Goal: Task Accomplishment & Management: Manage account settings

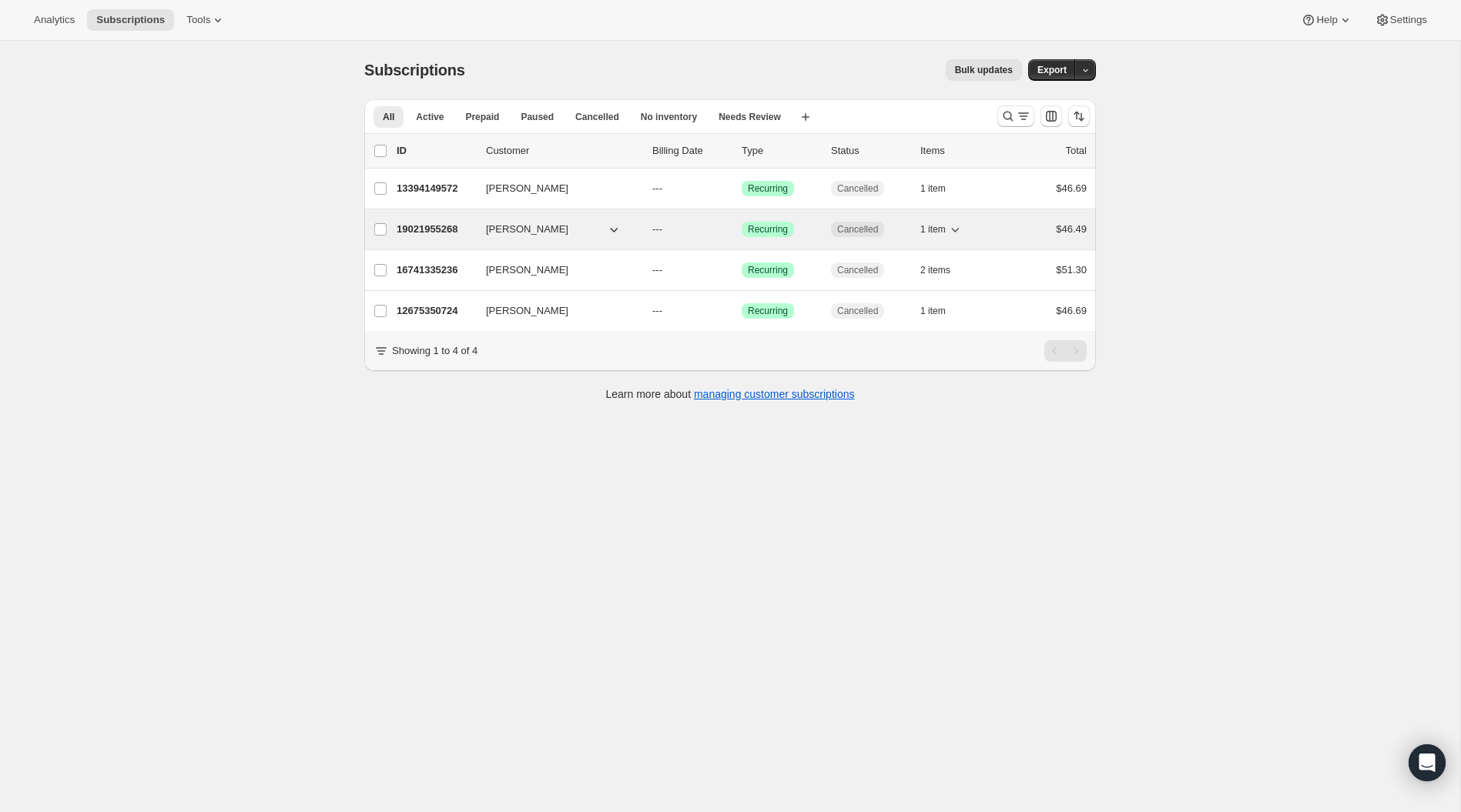
click at [422, 228] on p "19021955268" at bounding box center [434, 229] width 77 height 15
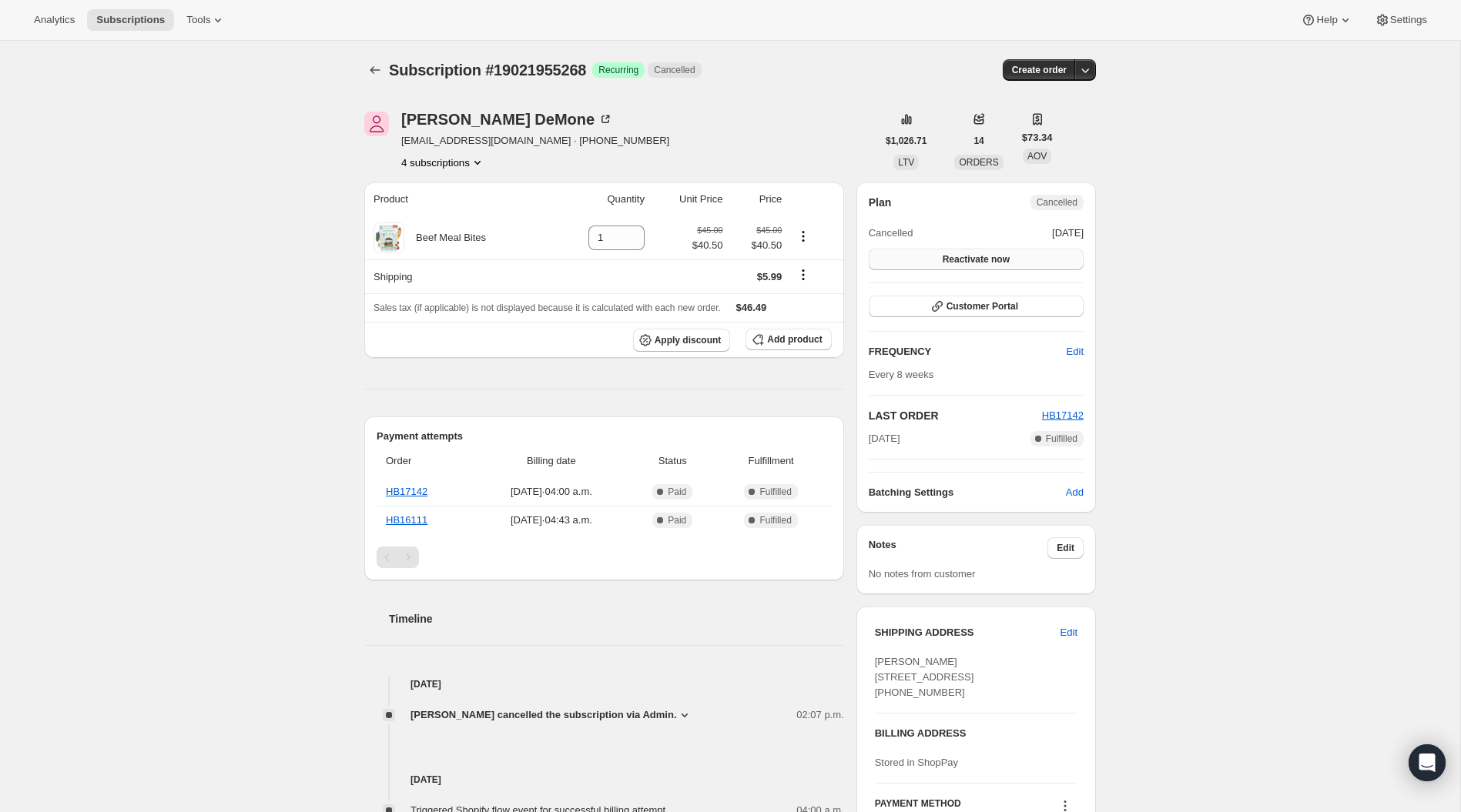
click at [963, 256] on span "Reactivate now" at bounding box center [975, 259] width 67 height 13
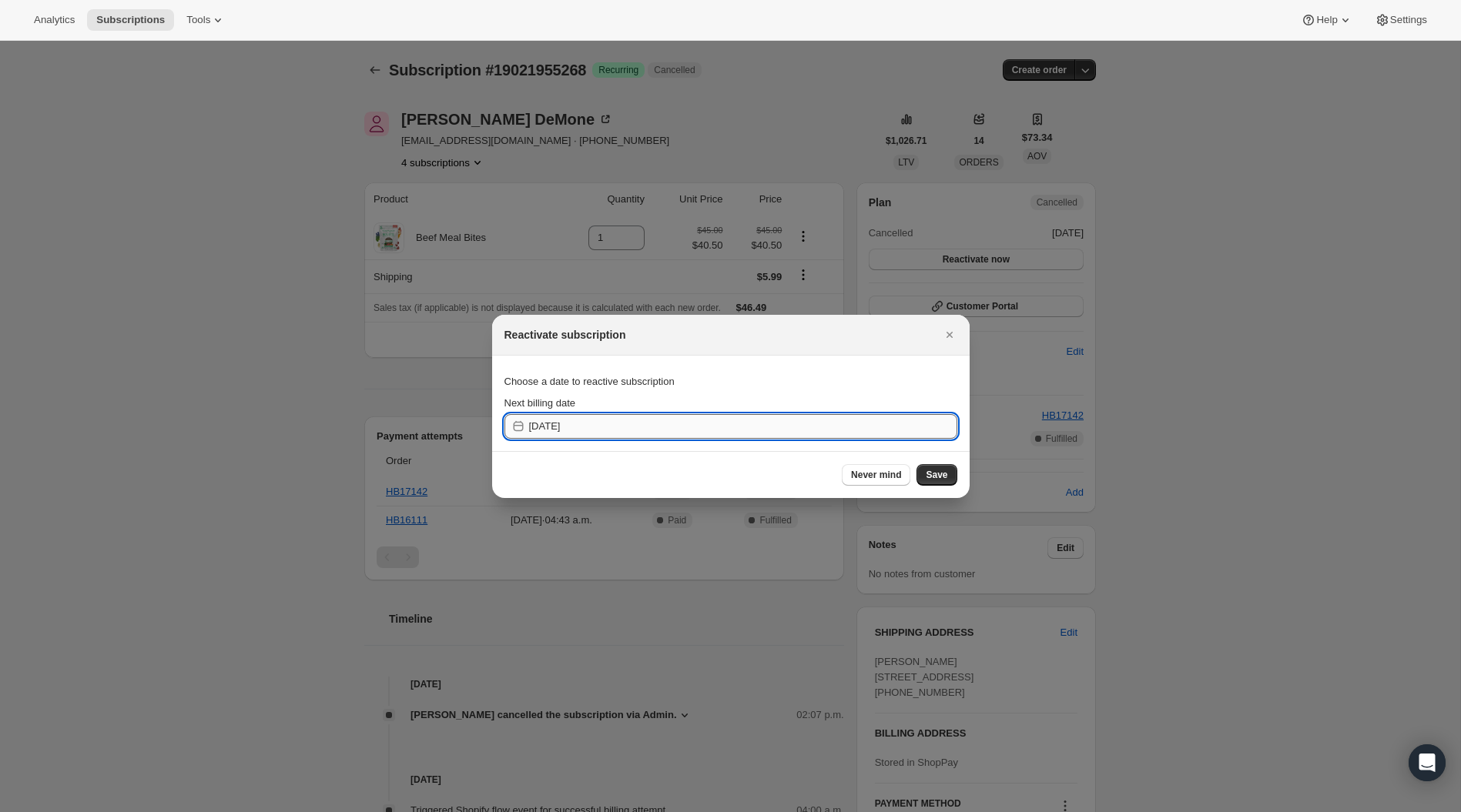
click at [793, 423] on input "[DATE]" at bounding box center [743, 426] width 428 height 25
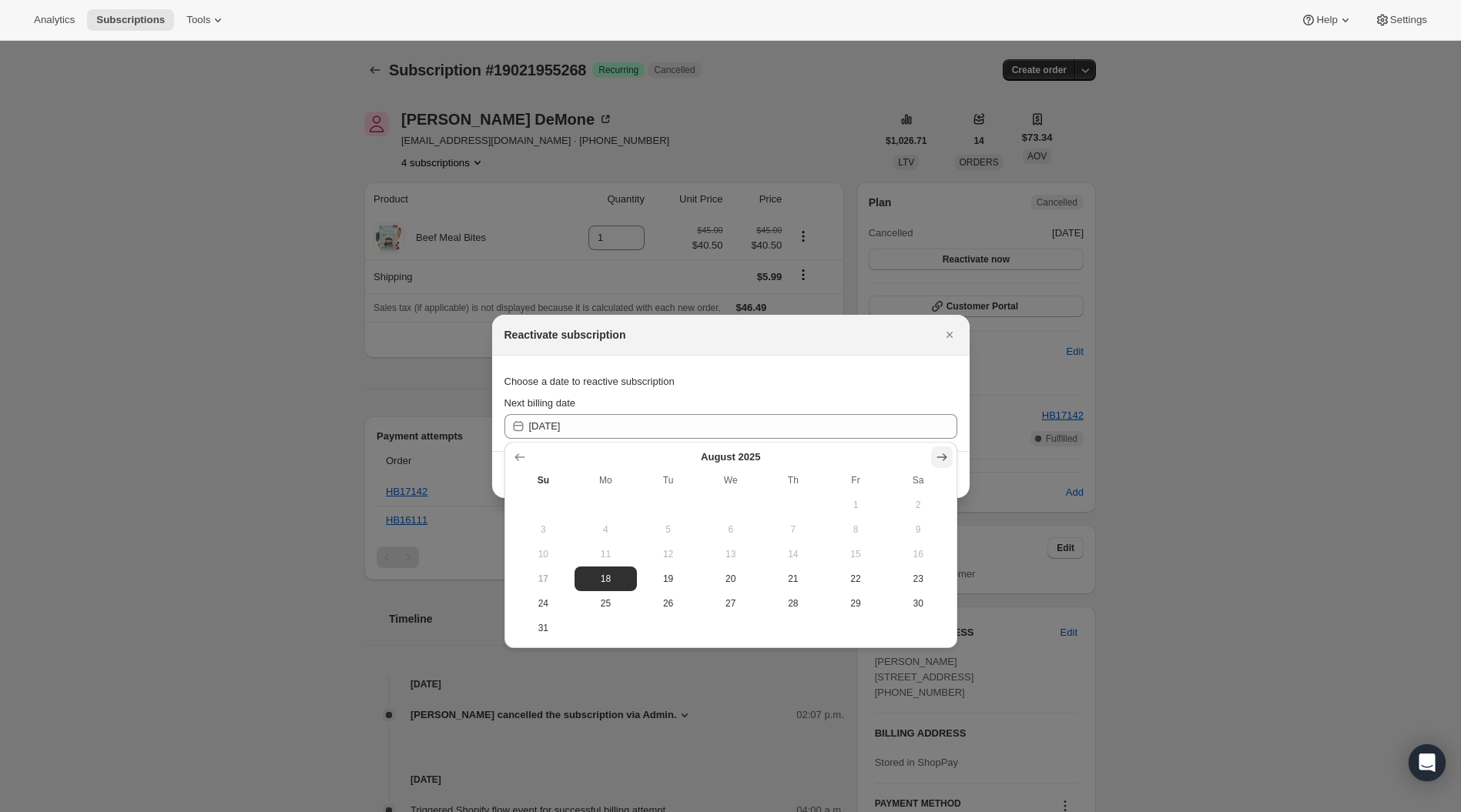
click at [941, 456] on icon "Show next month, September 2025" at bounding box center [941, 457] width 15 height 15
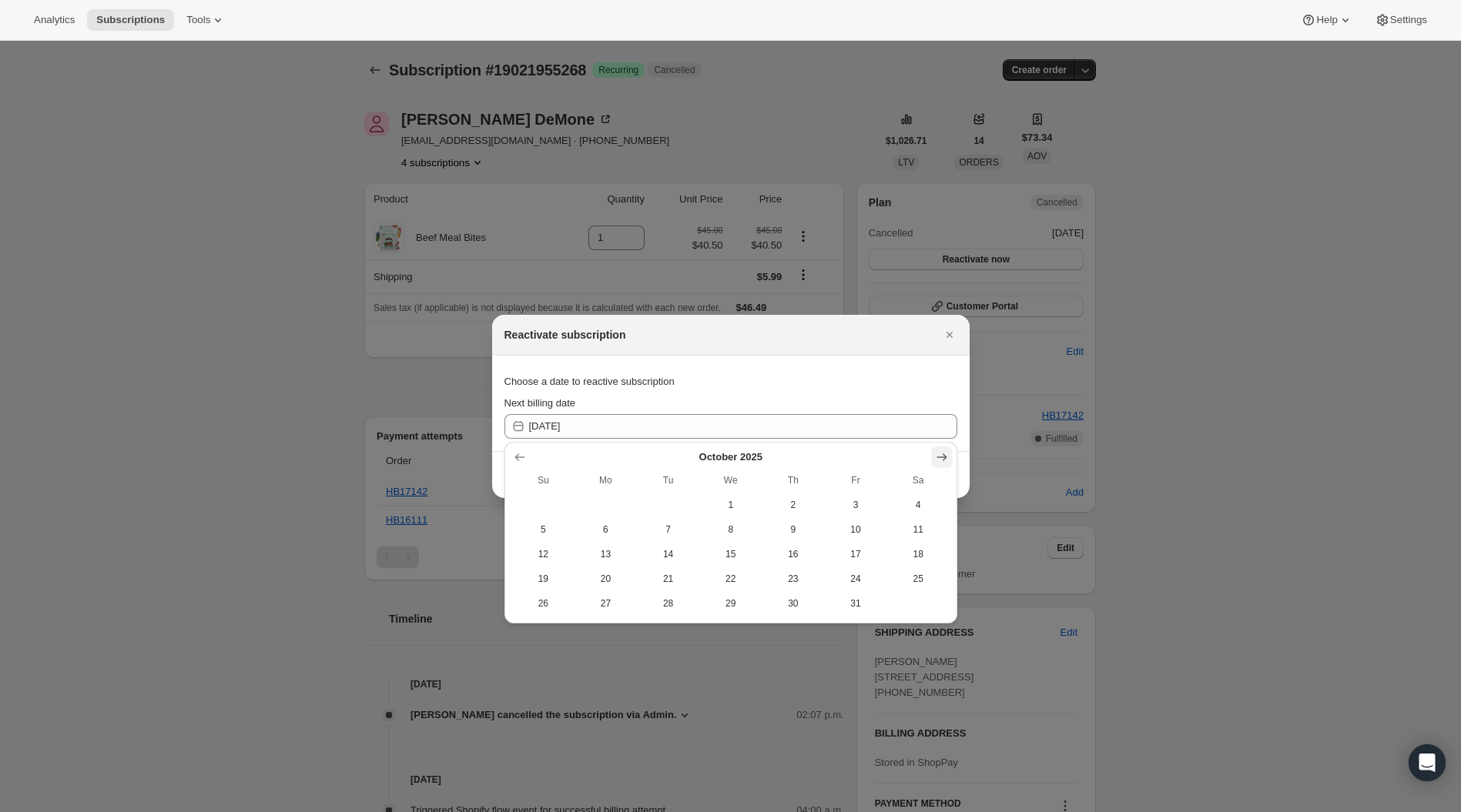
click at [941, 456] on icon "Show next month, November 2025" at bounding box center [941, 457] width 15 height 15
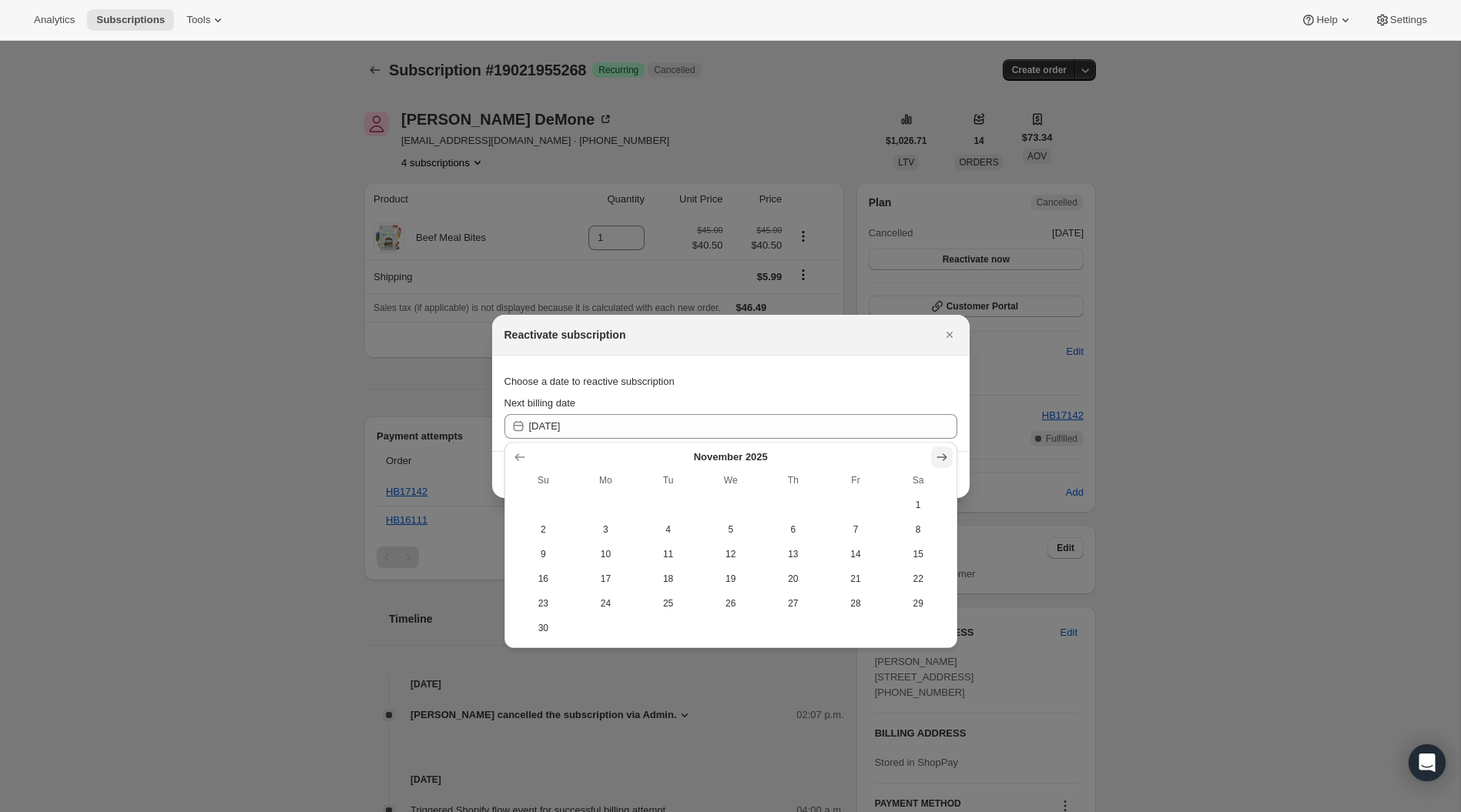
click at [941, 456] on icon "Show next month, December 2025" at bounding box center [941, 457] width 15 height 15
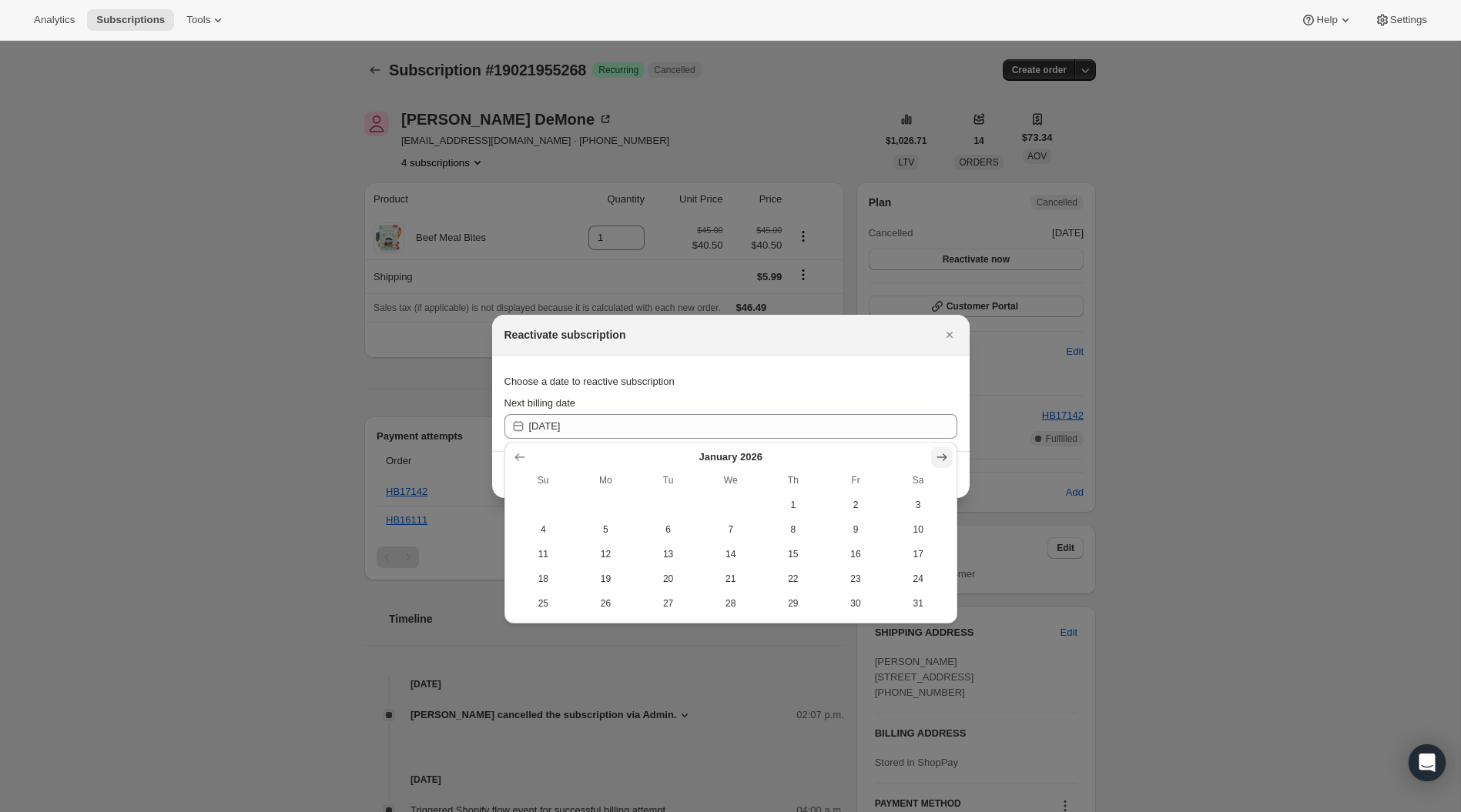
click at [941, 456] on icon "Show next month, February 2026" at bounding box center [941, 457] width 15 height 15
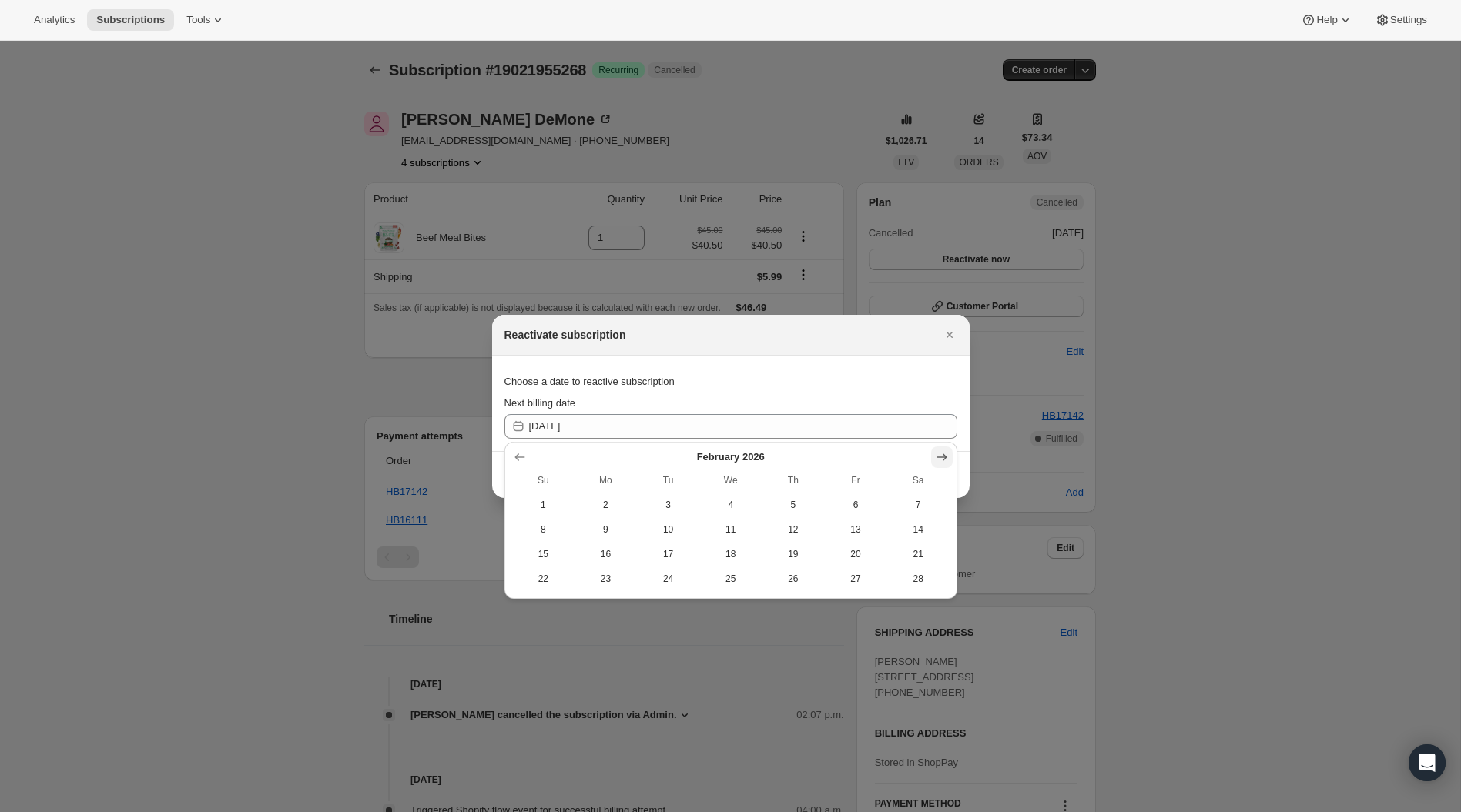
click at [941, 456] on icon "Show next month, March 2026" at bounding box center [941, 457] width 15 height 15
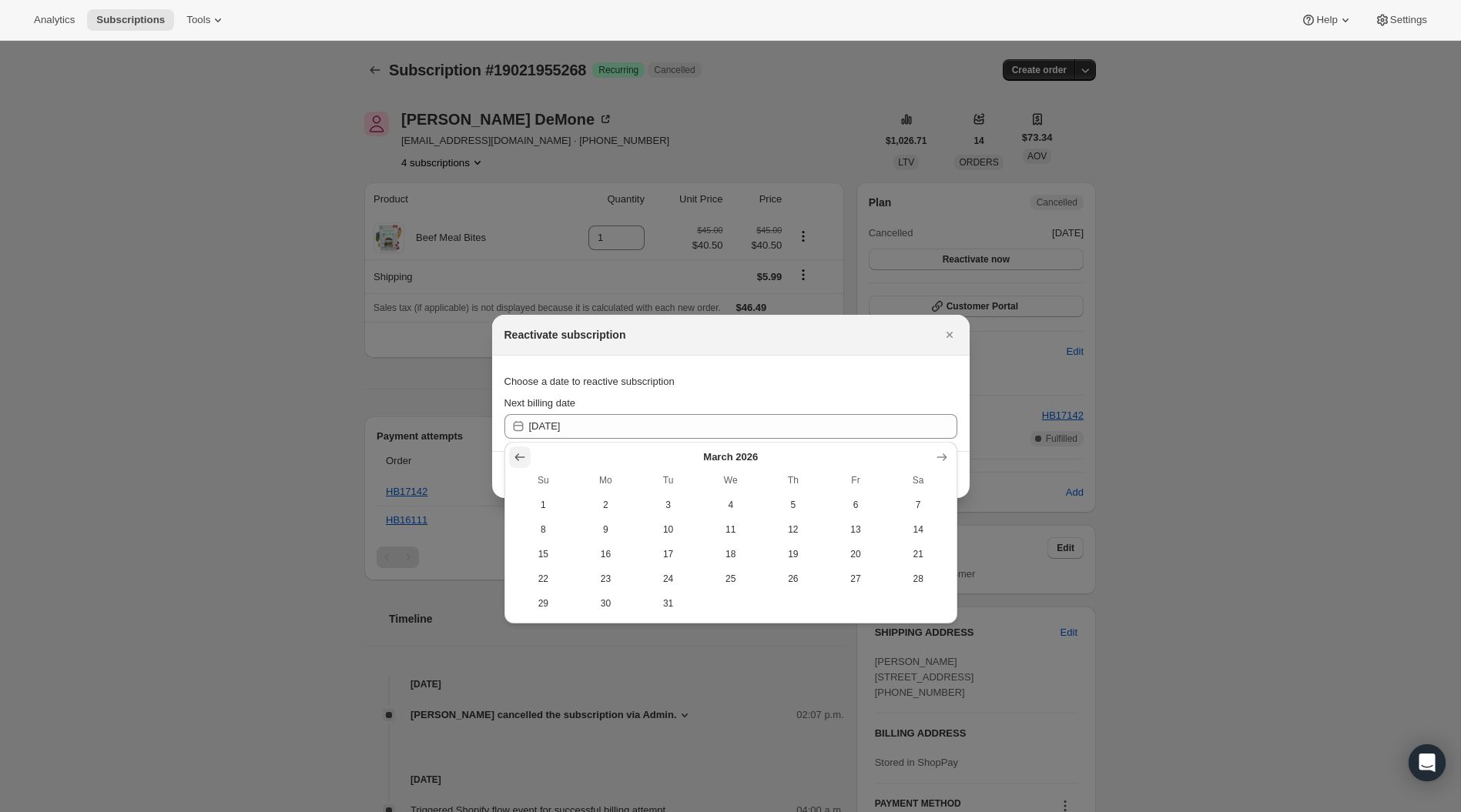
click at [526, 454] on icon "Show previous month, February 2026" at bounding box center [520, 457] width 15 height 15
click at [535, 456] on div at bounding box center [731, 457] width 438 height 15
click at [521, 456] on icon "Show previous month, December 2025" at bounding box center [520, 457] width 15 height 15
click at [608, 501] on span "1" at bounding box center [605, 505] width 50 height 13
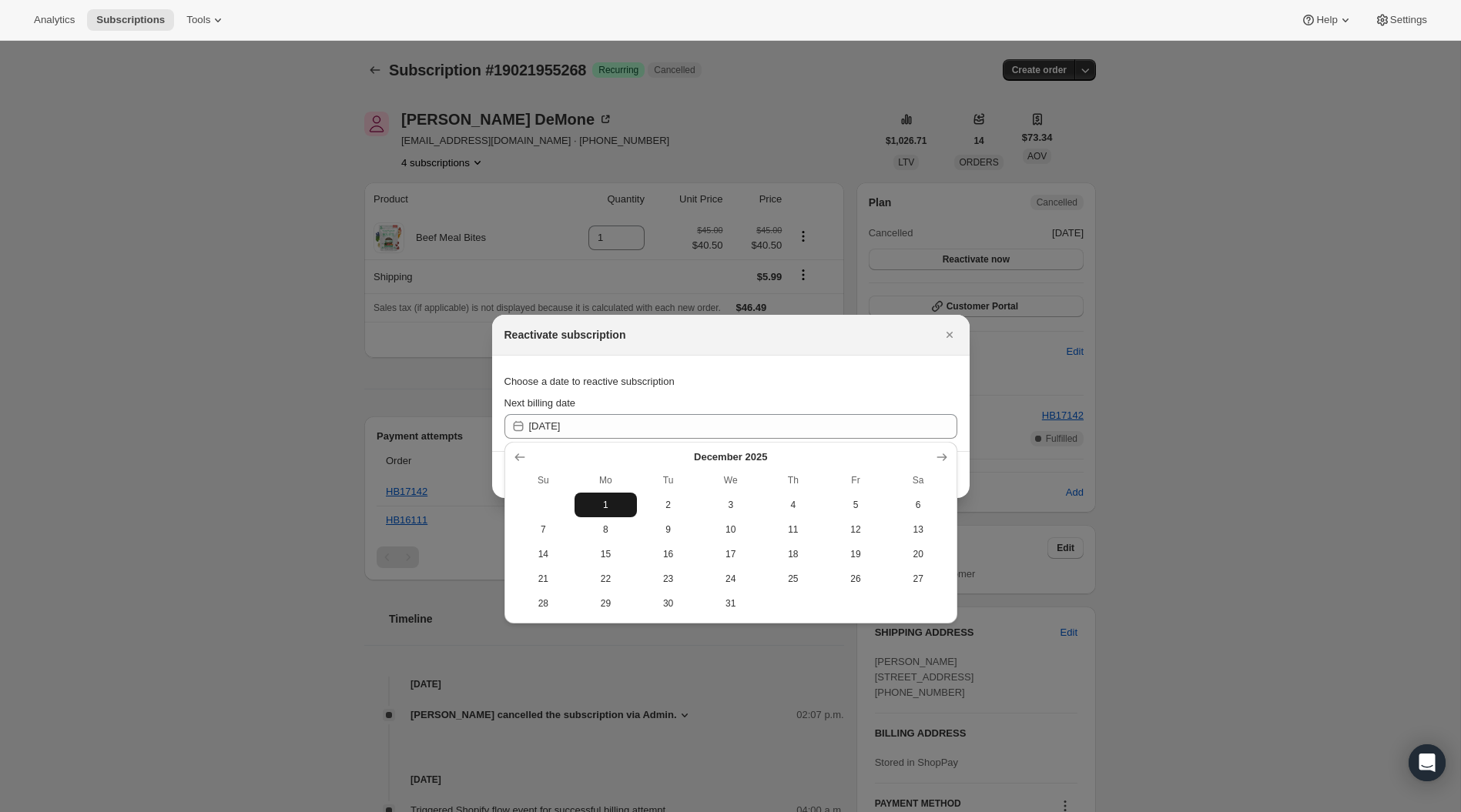
type input "[DATE]"
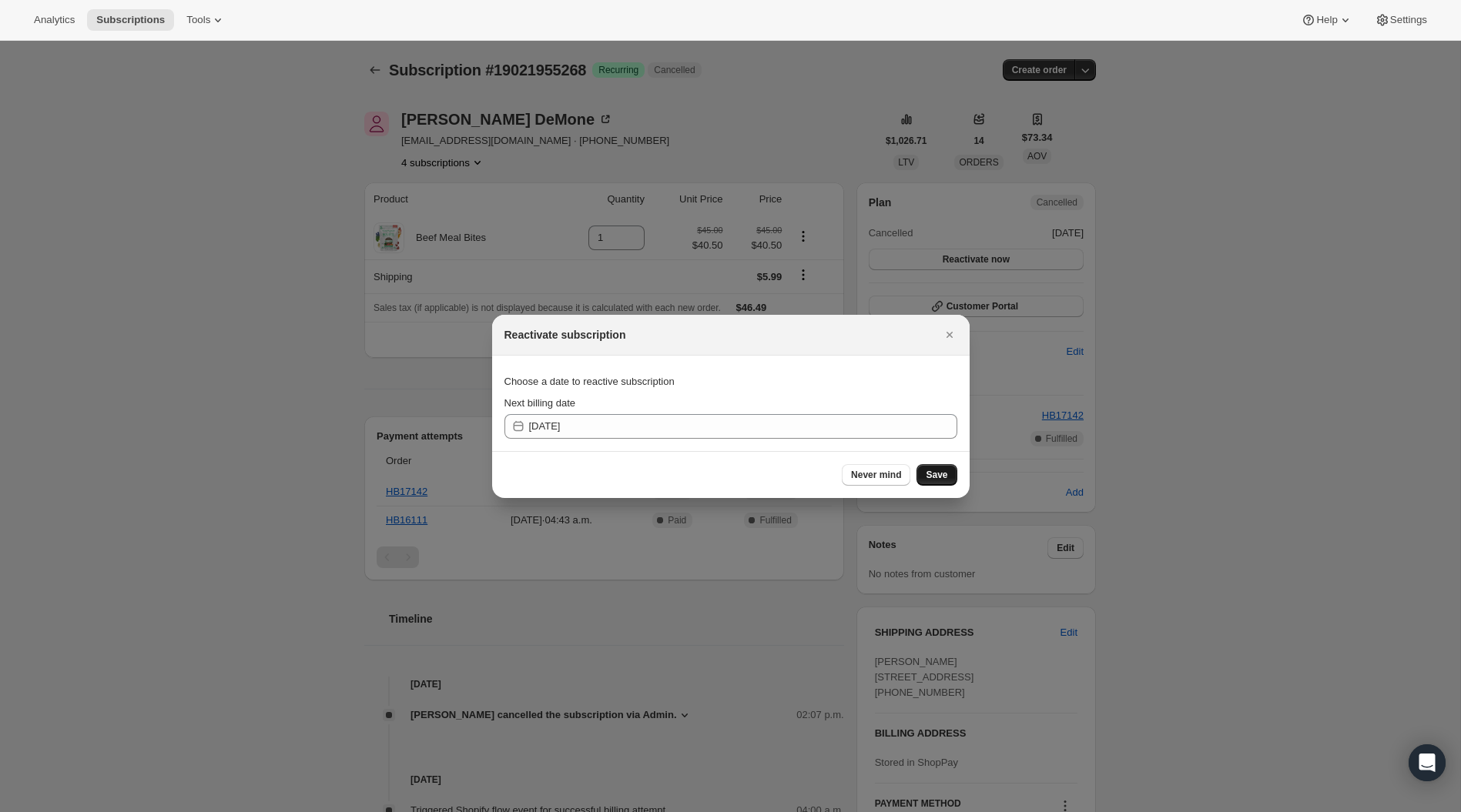
click at [951, 476] on button "Save" at bounding box center [936, 476] width 40 height 22
